Goal: Task Accomplishment & Management: Manage account settings

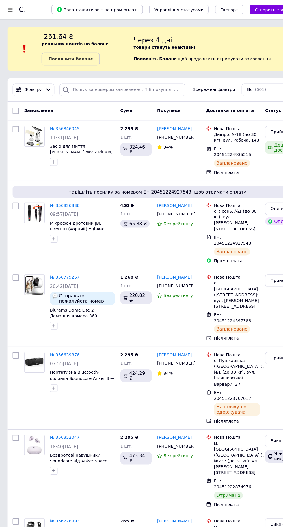
click at [7, 10] on div at bounding box center [9, 8] width 7 height 5
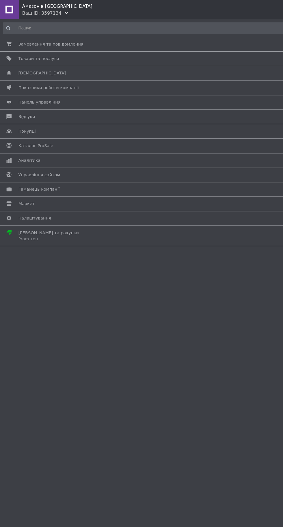
click at [96, 55] on span "Товари та послуги" at bounding box center [140, 52] width 247 height 5
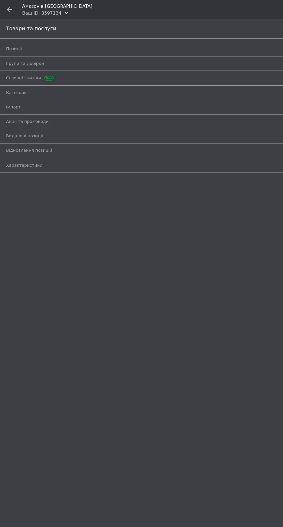
click at [120, 44] on span "Позиції" at bounding box center [135, 44] width 258 height 5
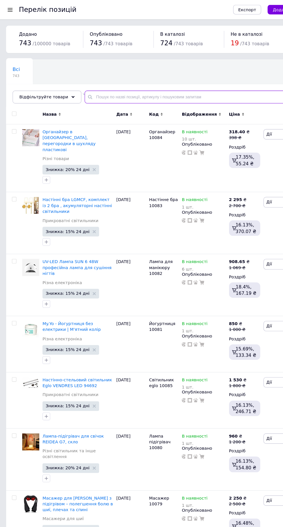
click at [132, 83] on input "text" at bounding box center [173, 87] width 195 height 12
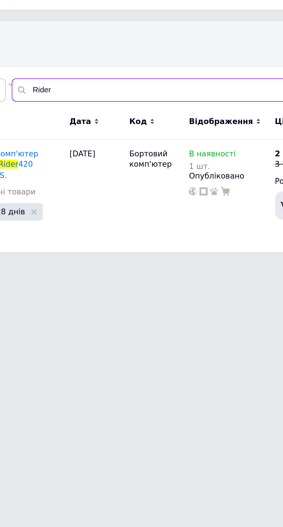
type input "Rider"
